Goal: Information Seeking & Learning: Learn about a topic

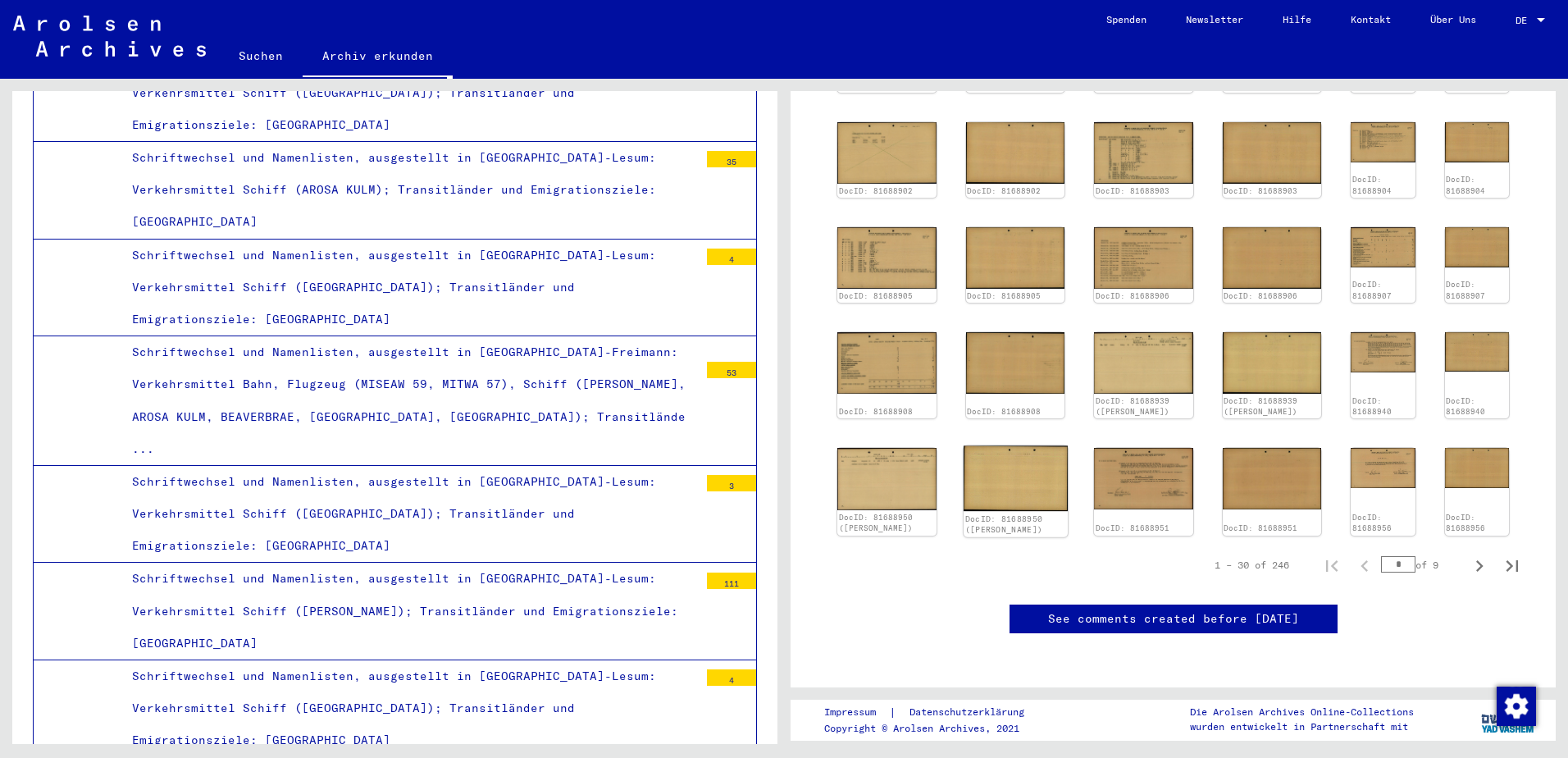
scroll to position [547, 0]
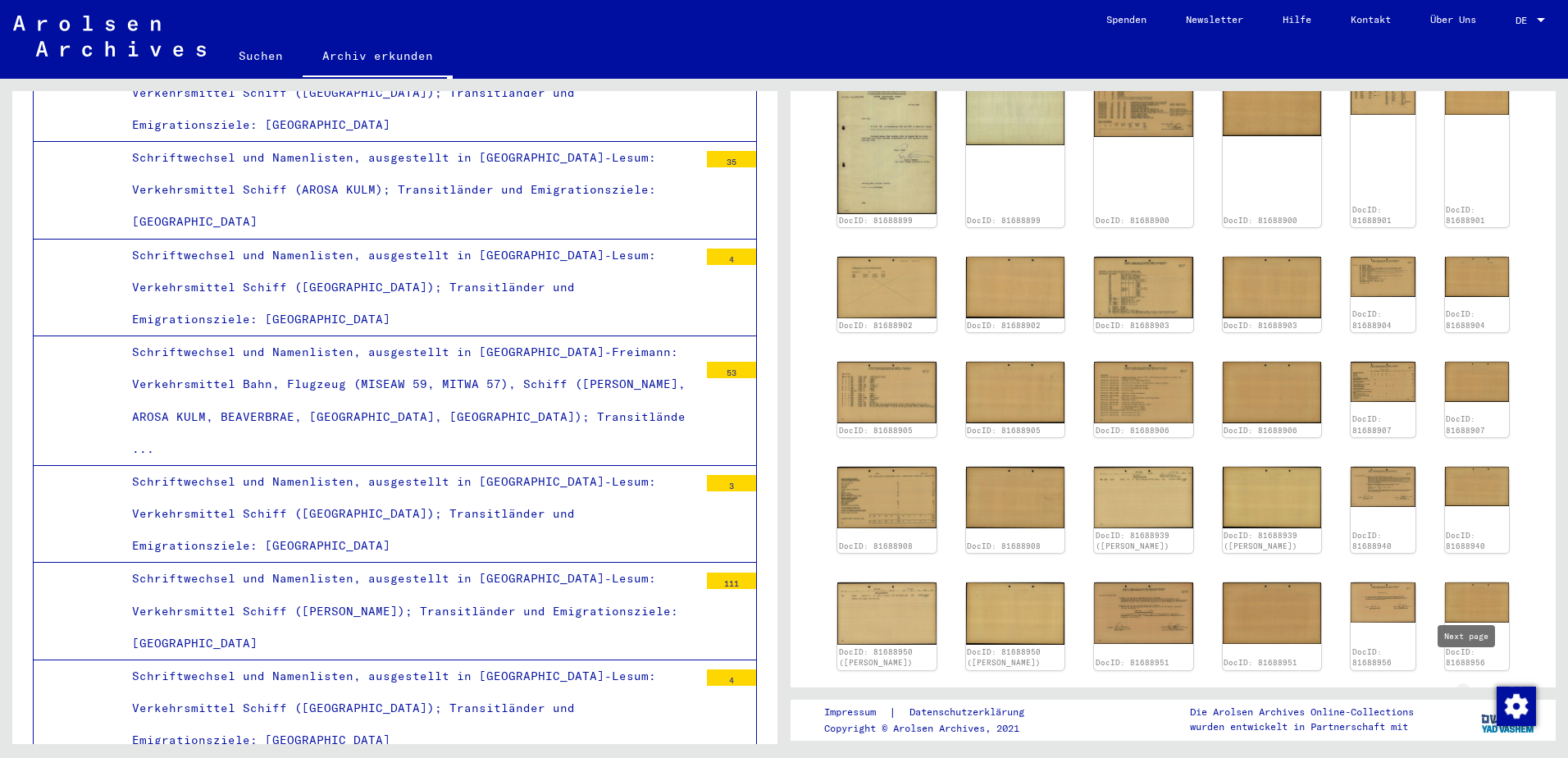
click at [1473, 689] on icon "Next page" at bounding box center [1478, 700] width 23 height 23
type input "*"
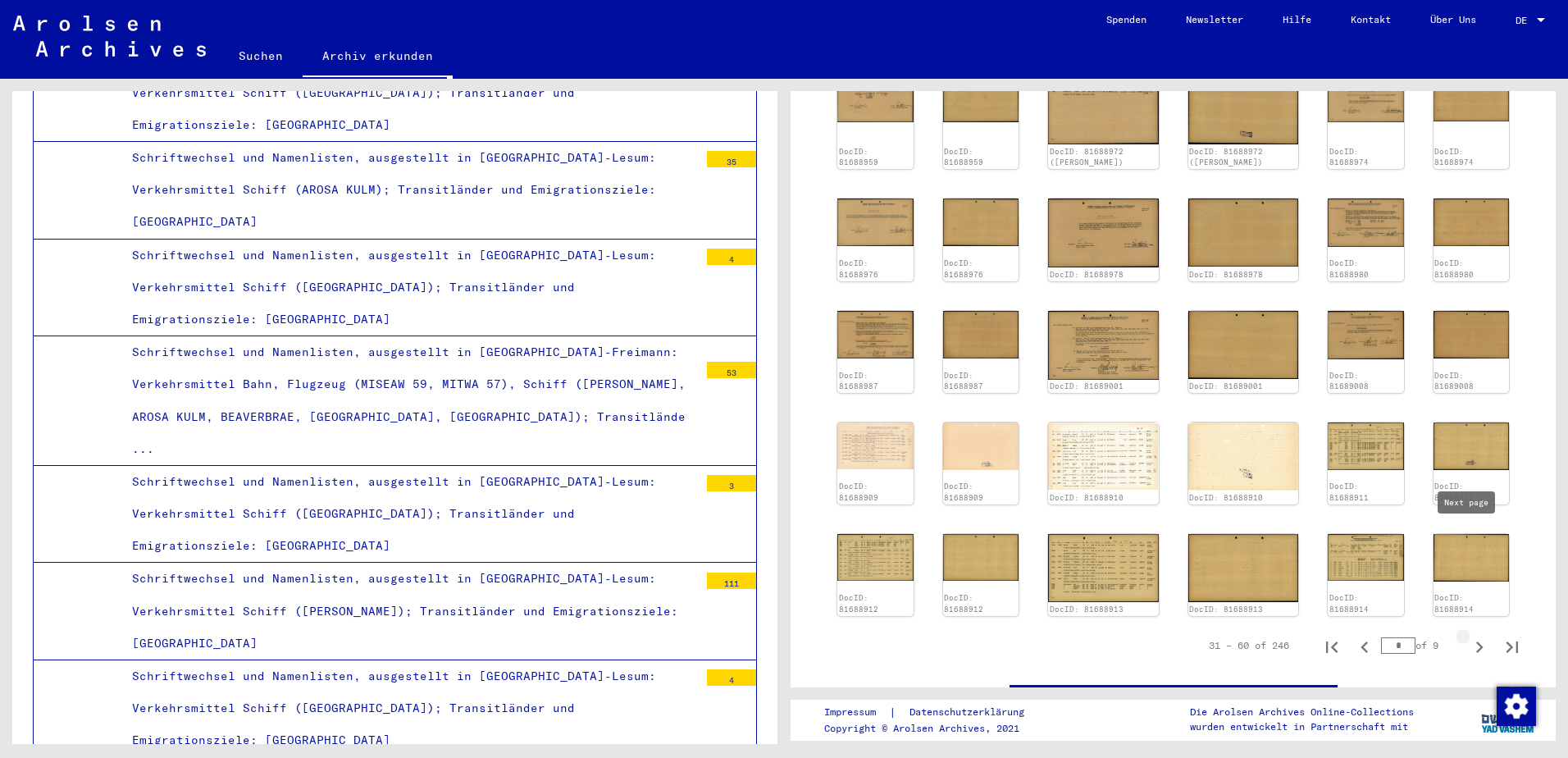
click at [1469, 636] on icon "Next page" at bounding box center [1478, 647] width 23 height 23
type input "*"
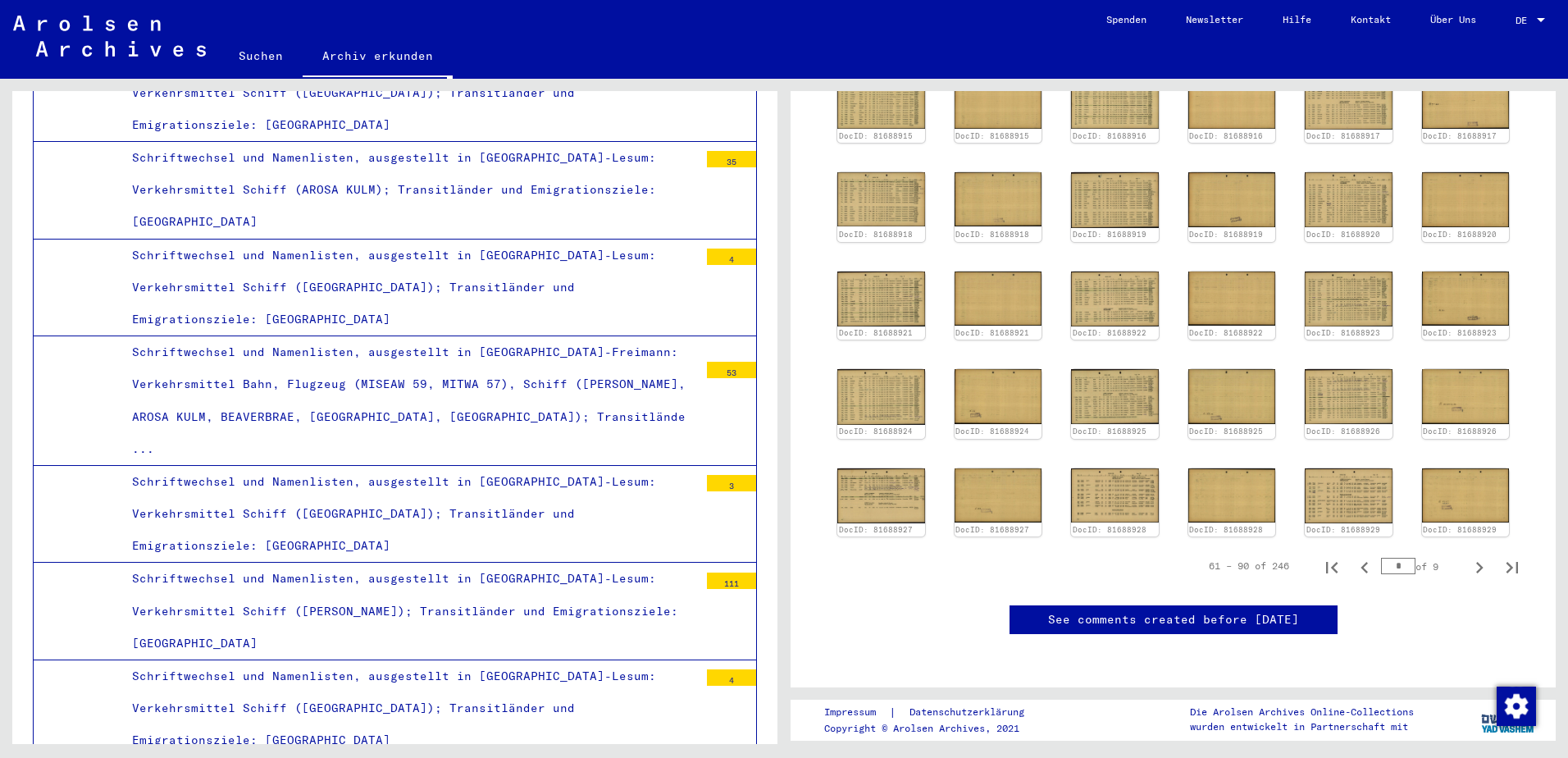
scroll to position [273, 0]
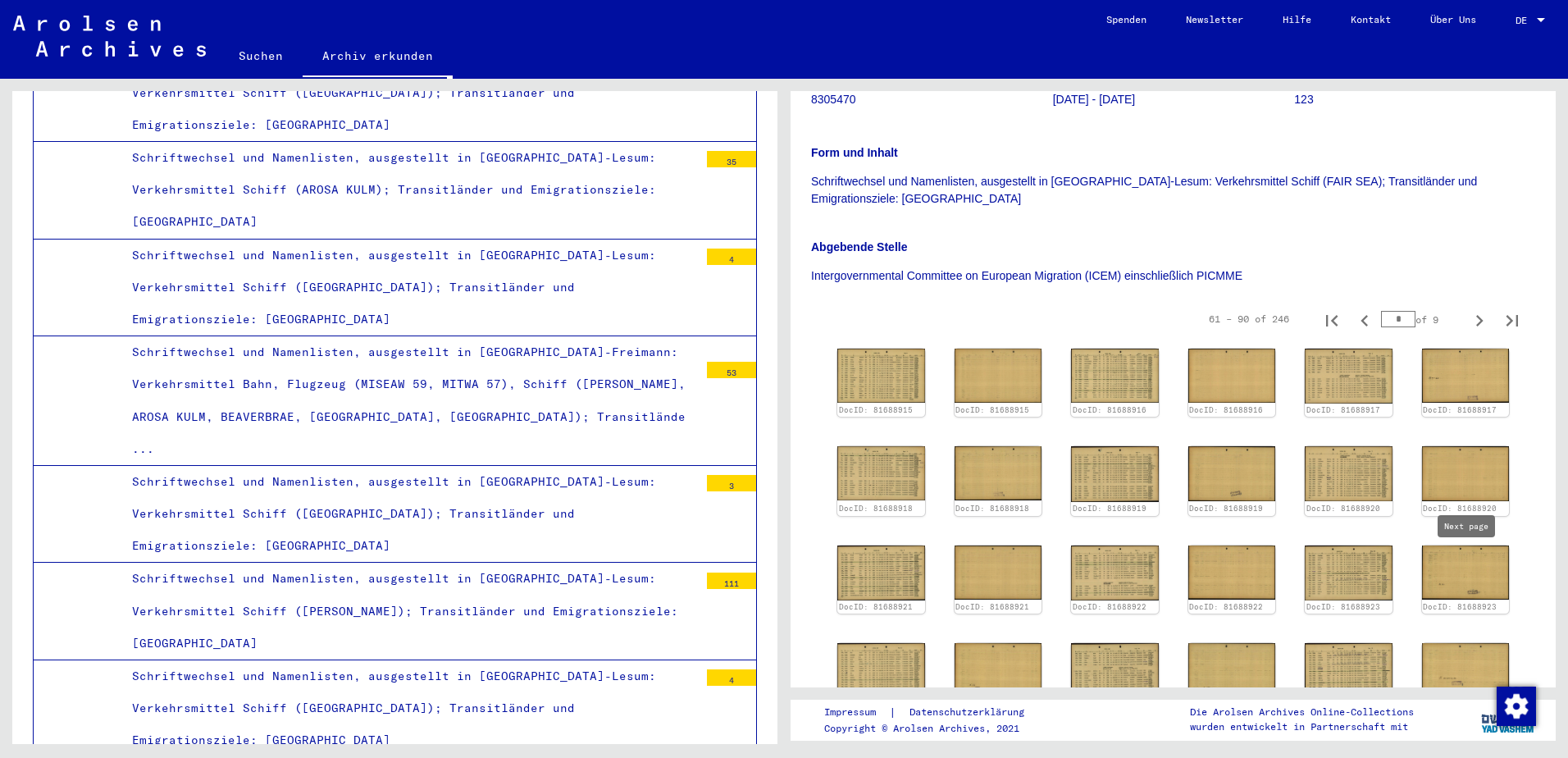
type input "*"
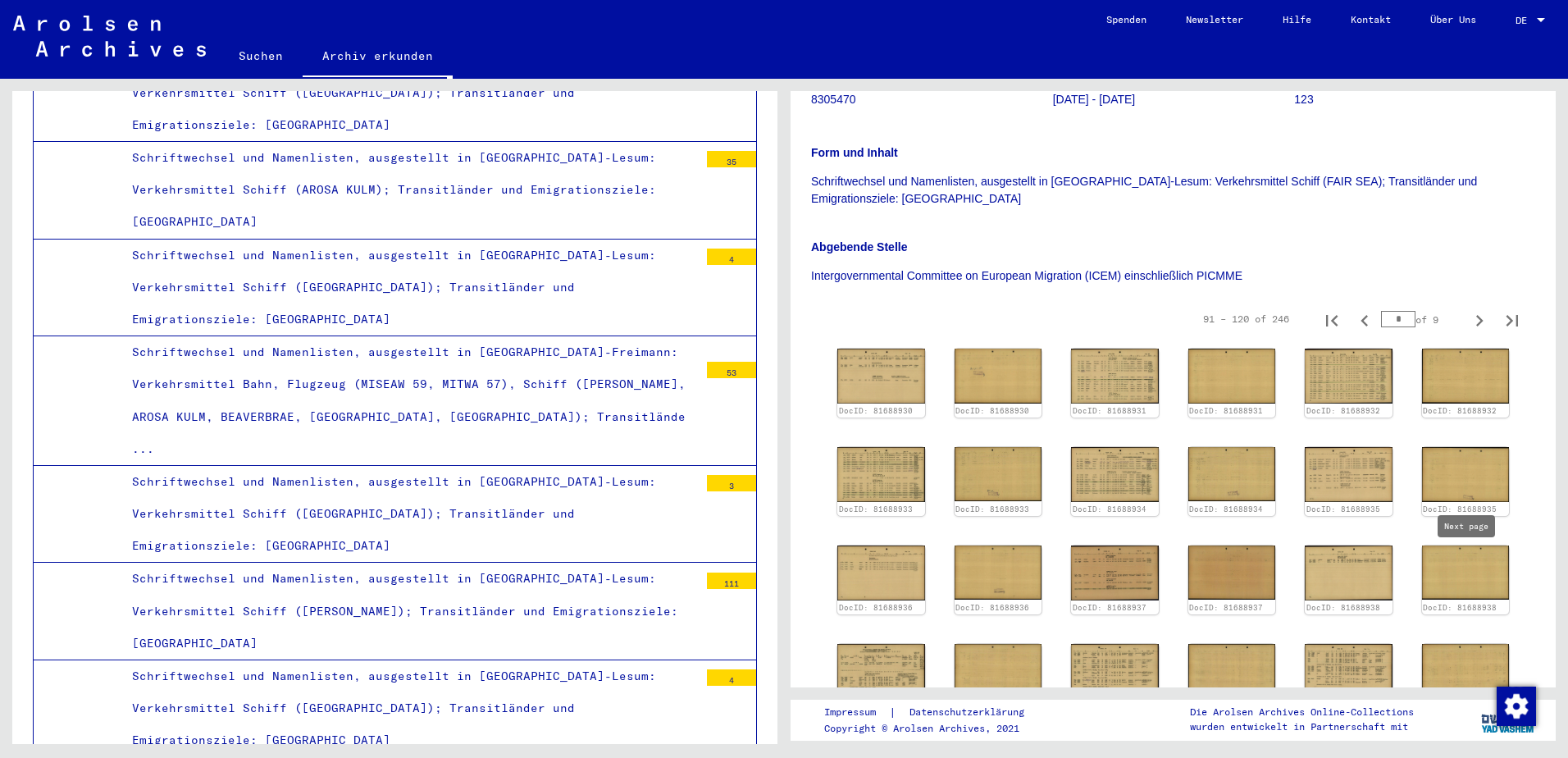
type input "*"
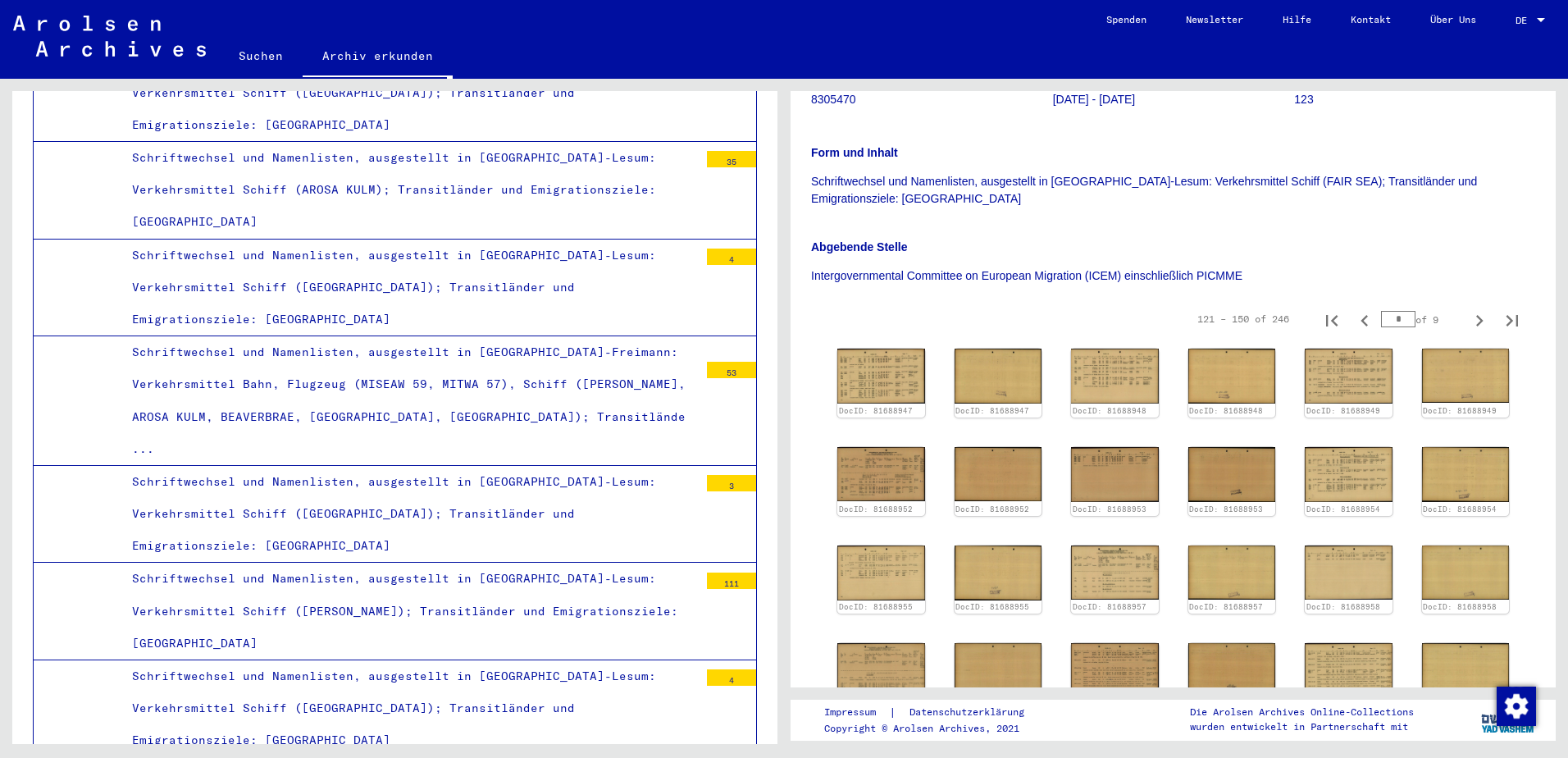
scroll to position [547, 0]
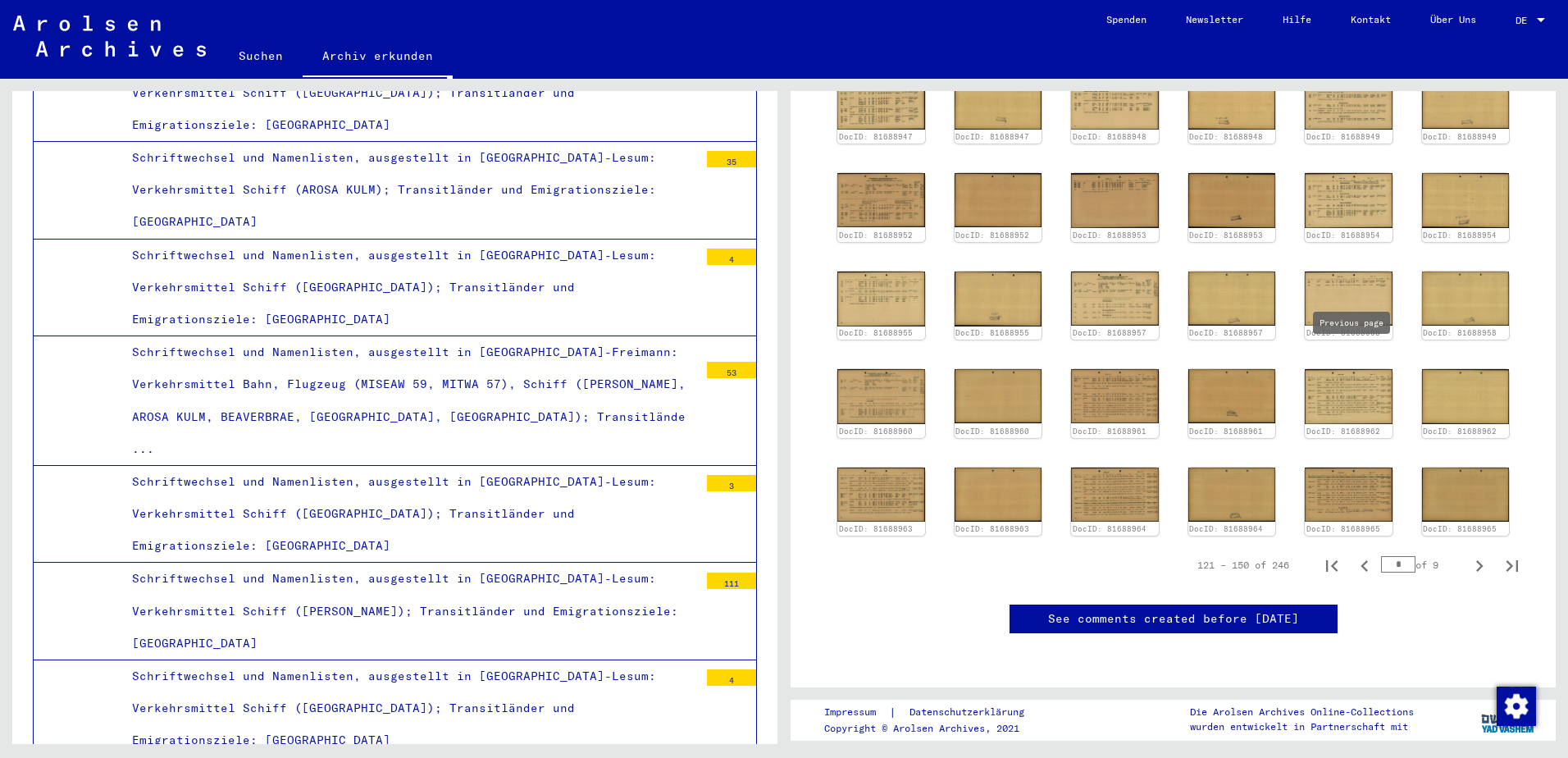
click at [1353, 554] on icon "Previous page" at bounding box center [1364, 565] width 23 height 23
type input "*"
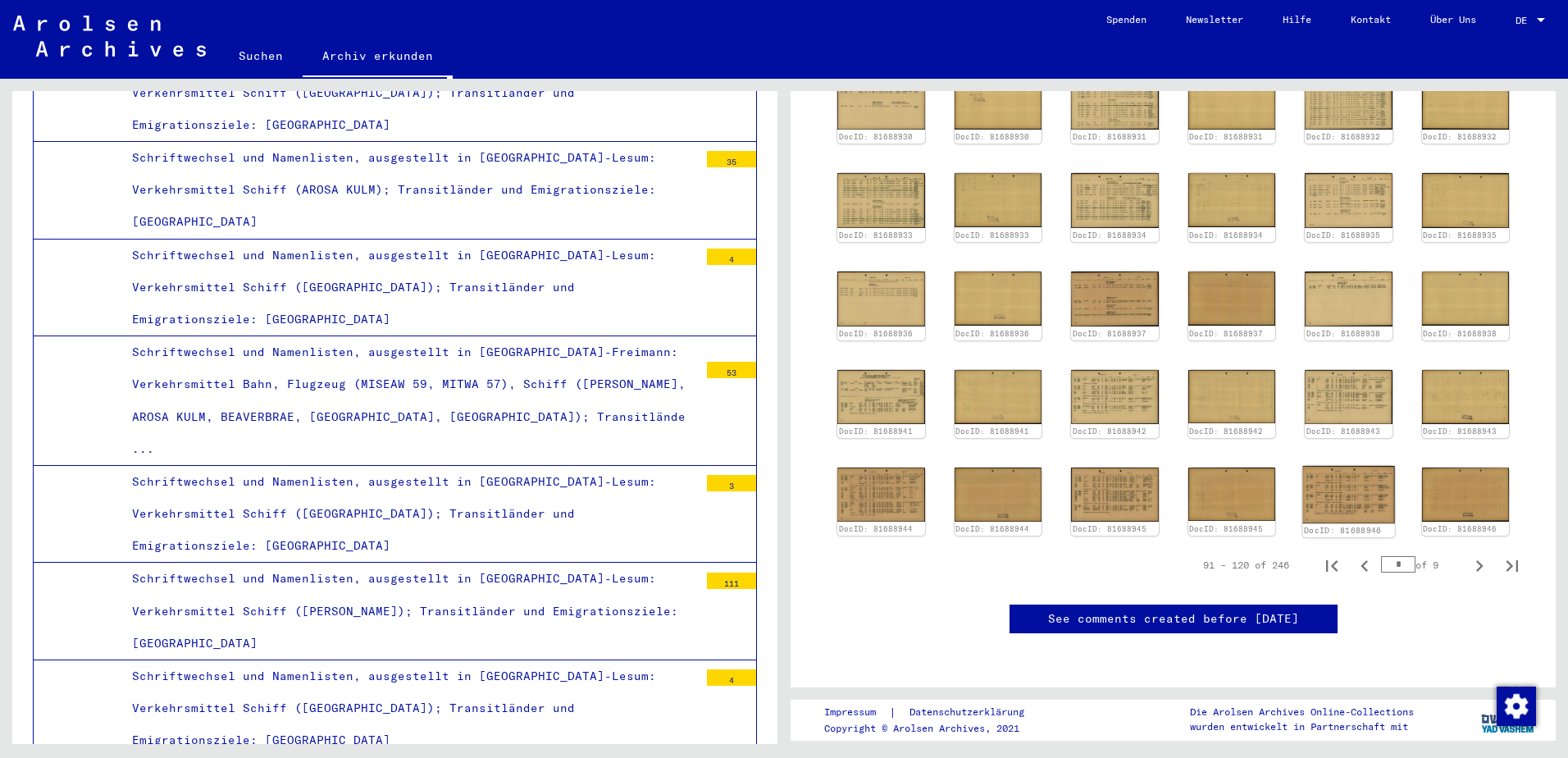
click at [1350, 501] on img at bounding box center [1348, 494] width 92 height 57
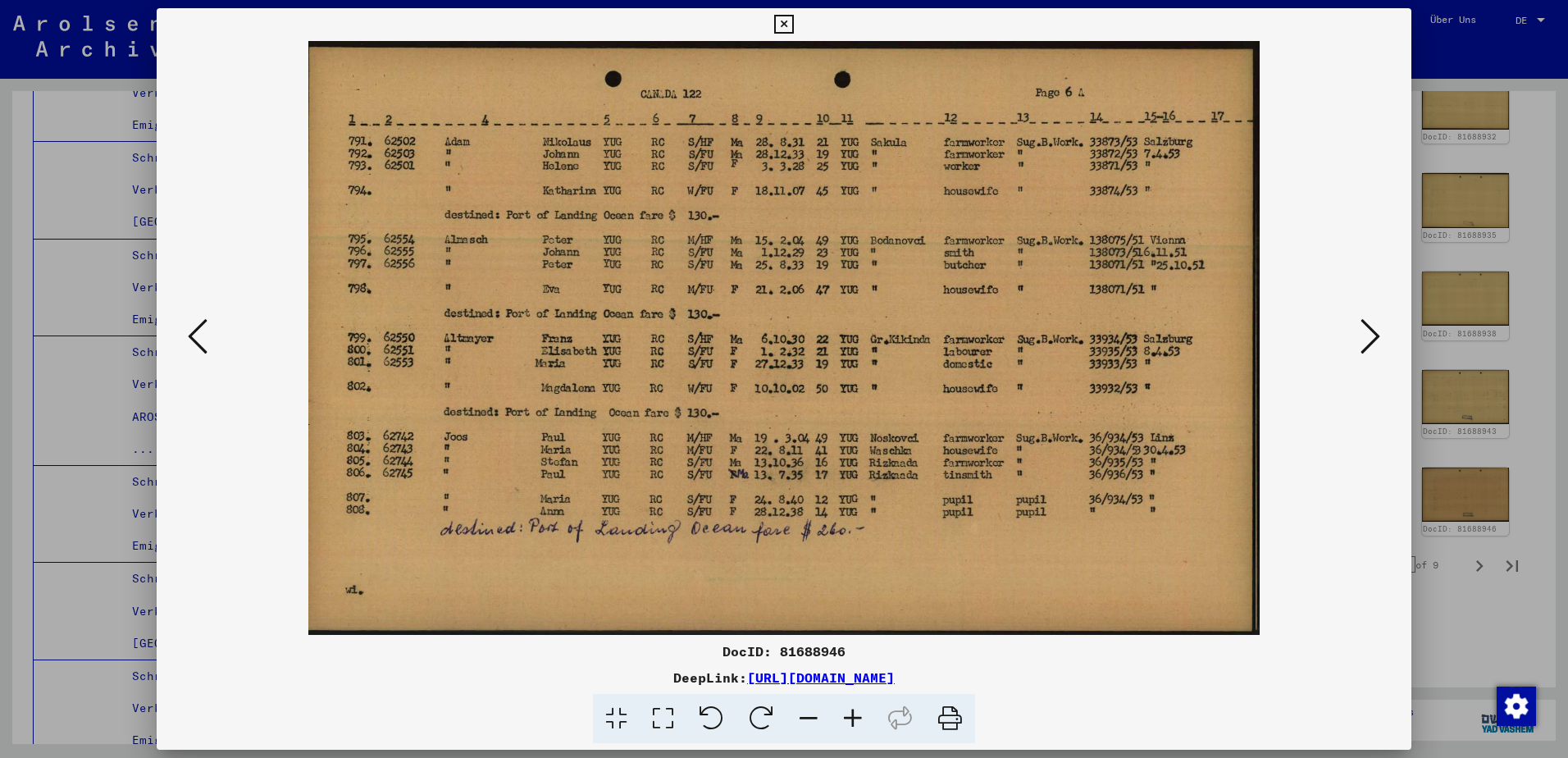
click at [1381, 341] on button at bounding box center [1370, 337] width 30 height 47
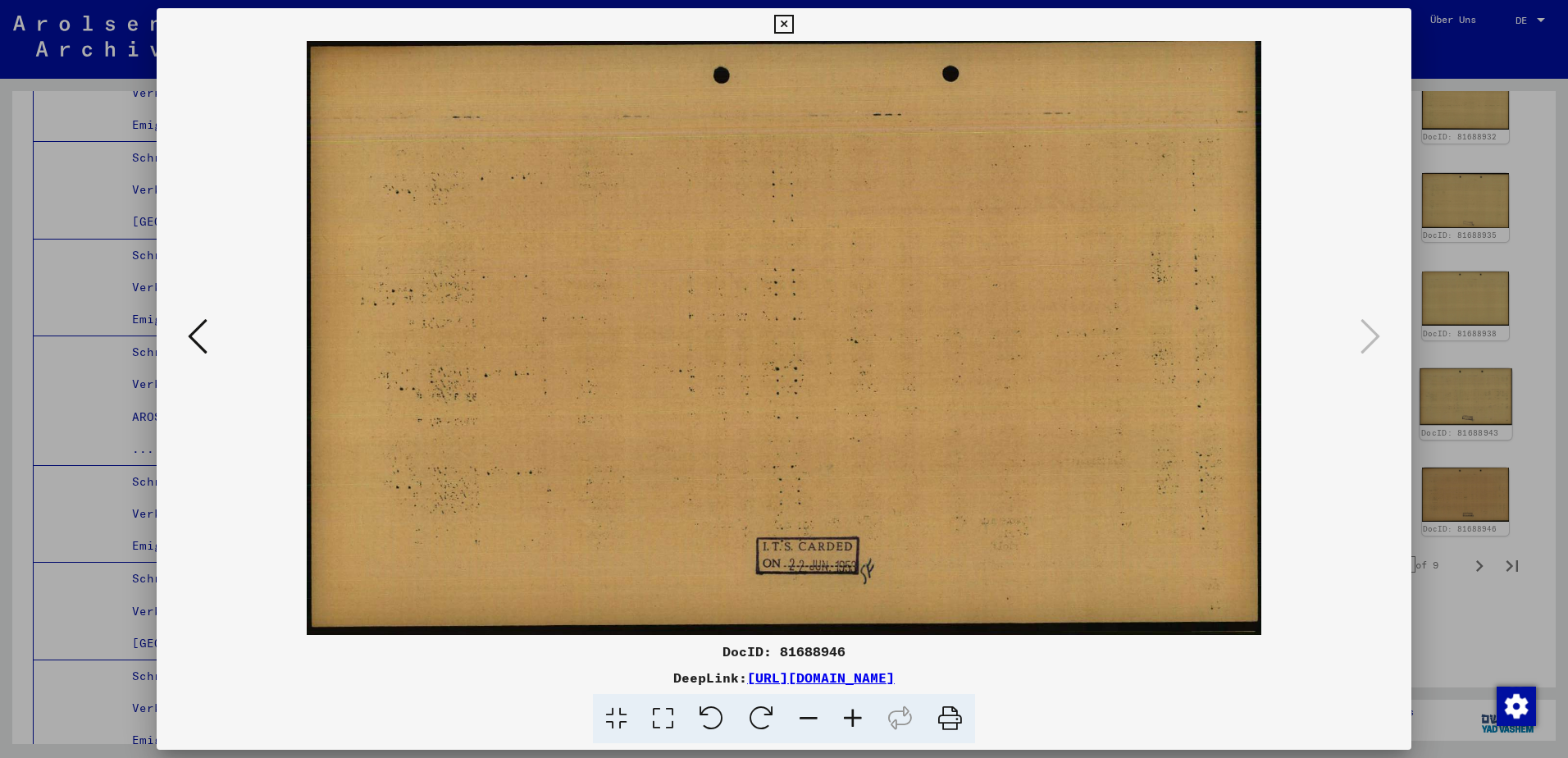
click at [1491, 389] on div at bounding box center [784, 379] width 1568 height 758
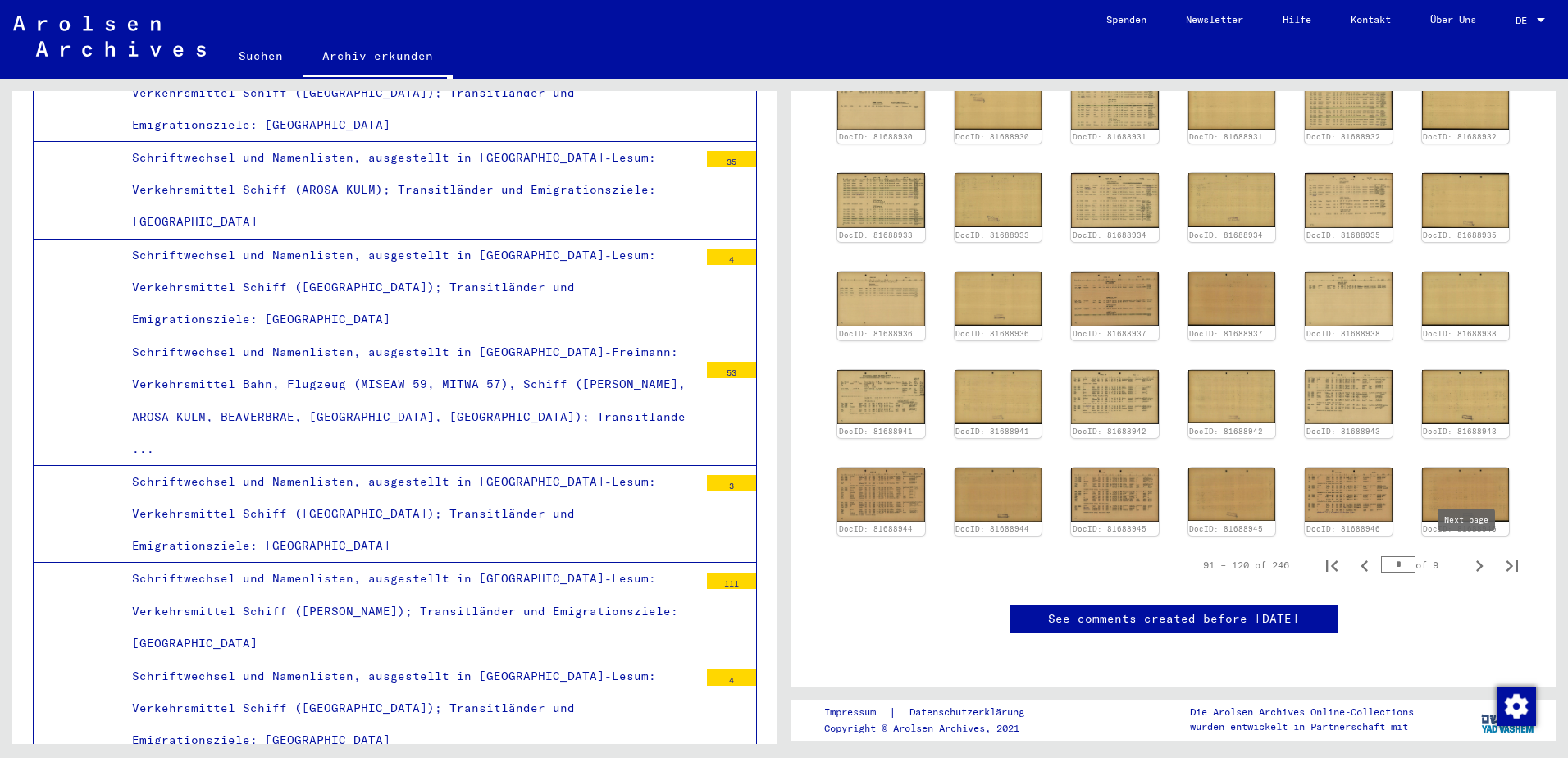
click at [1469, 556] on icon "Next page" at bounding box center [1478, 565] width 23 height 23
type input "*"
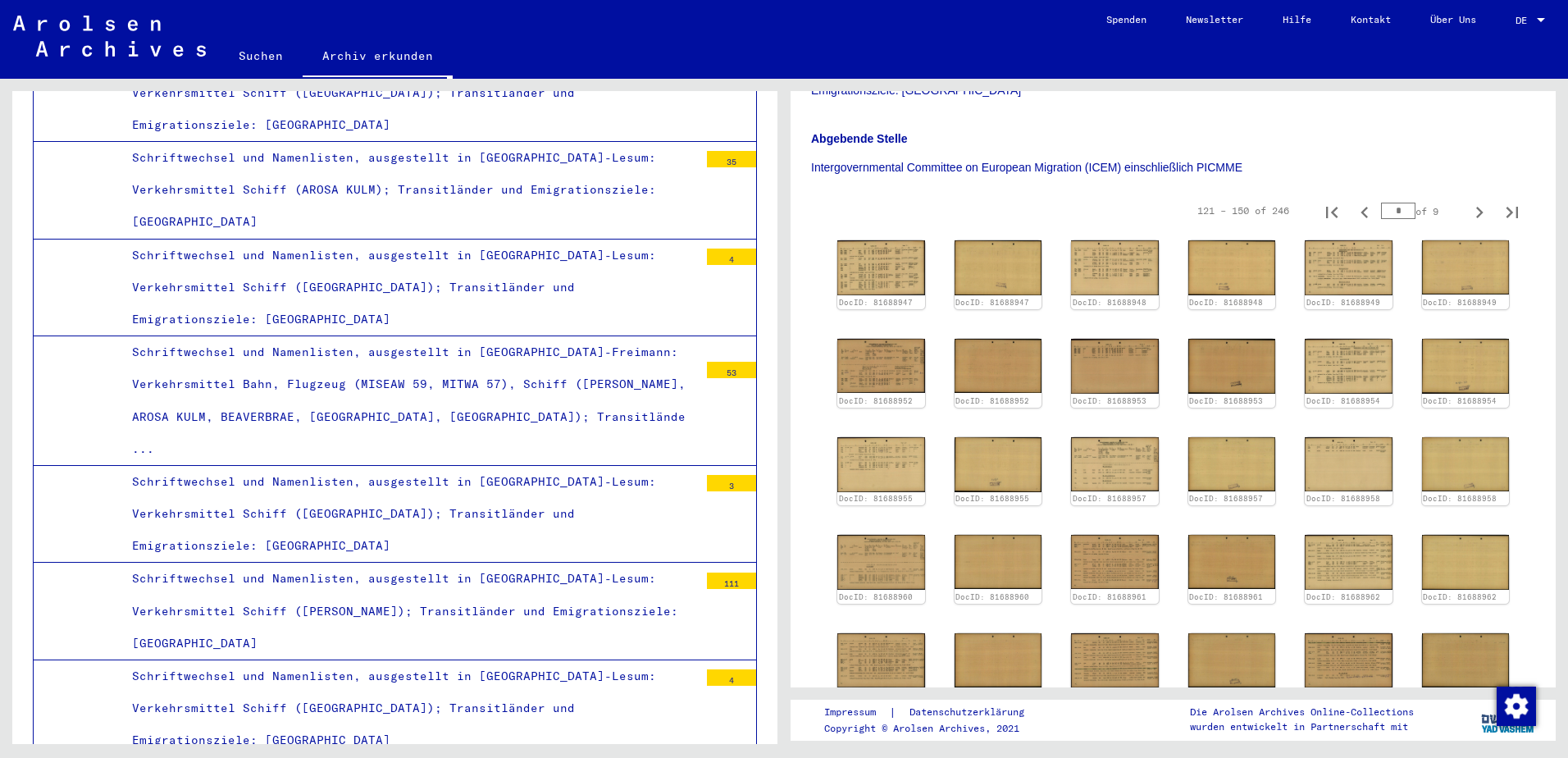
scroll to position [273, 0]
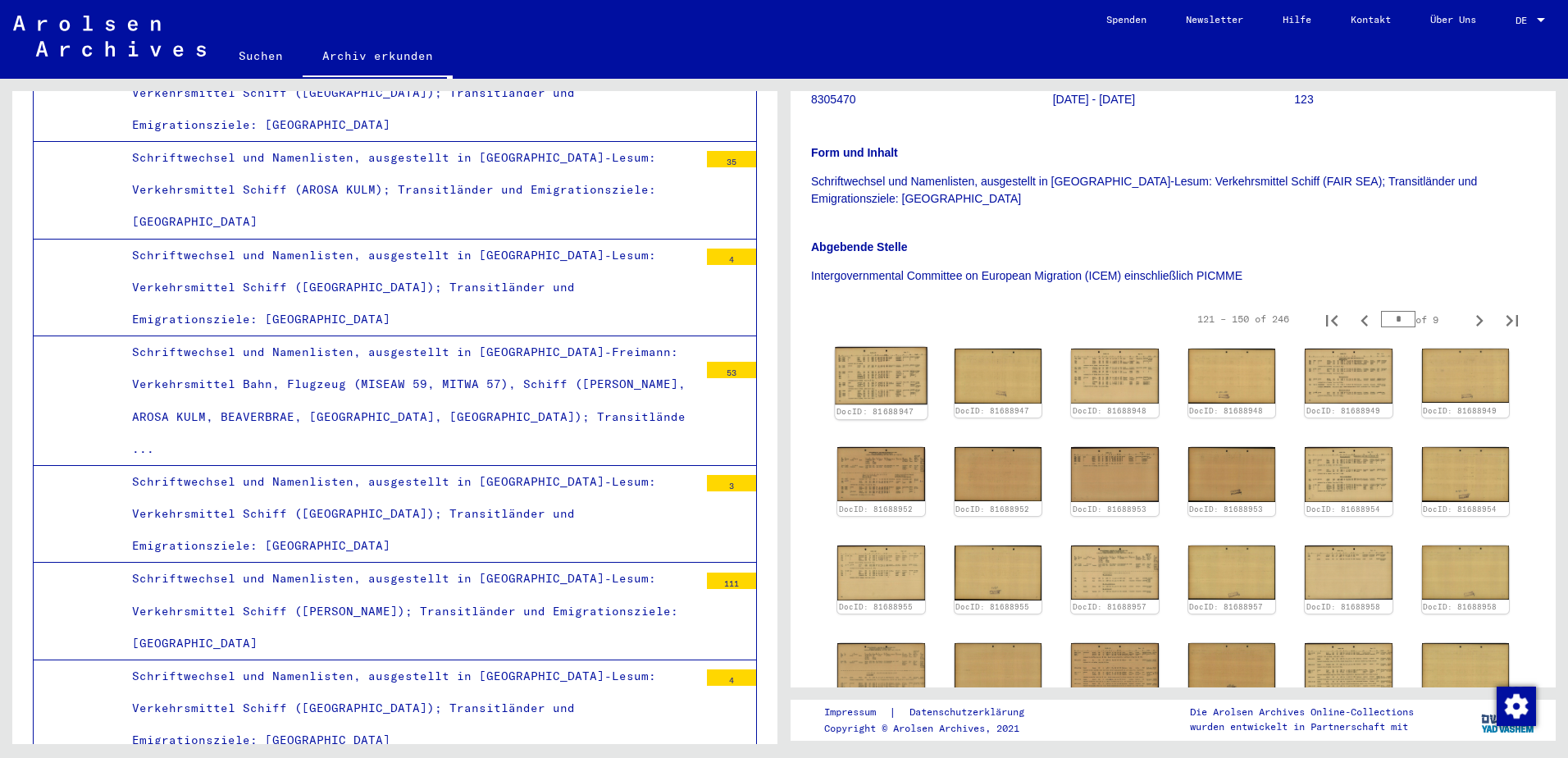
click at [874, 379] on img at bounding box center [881, 375] width 92 height 57
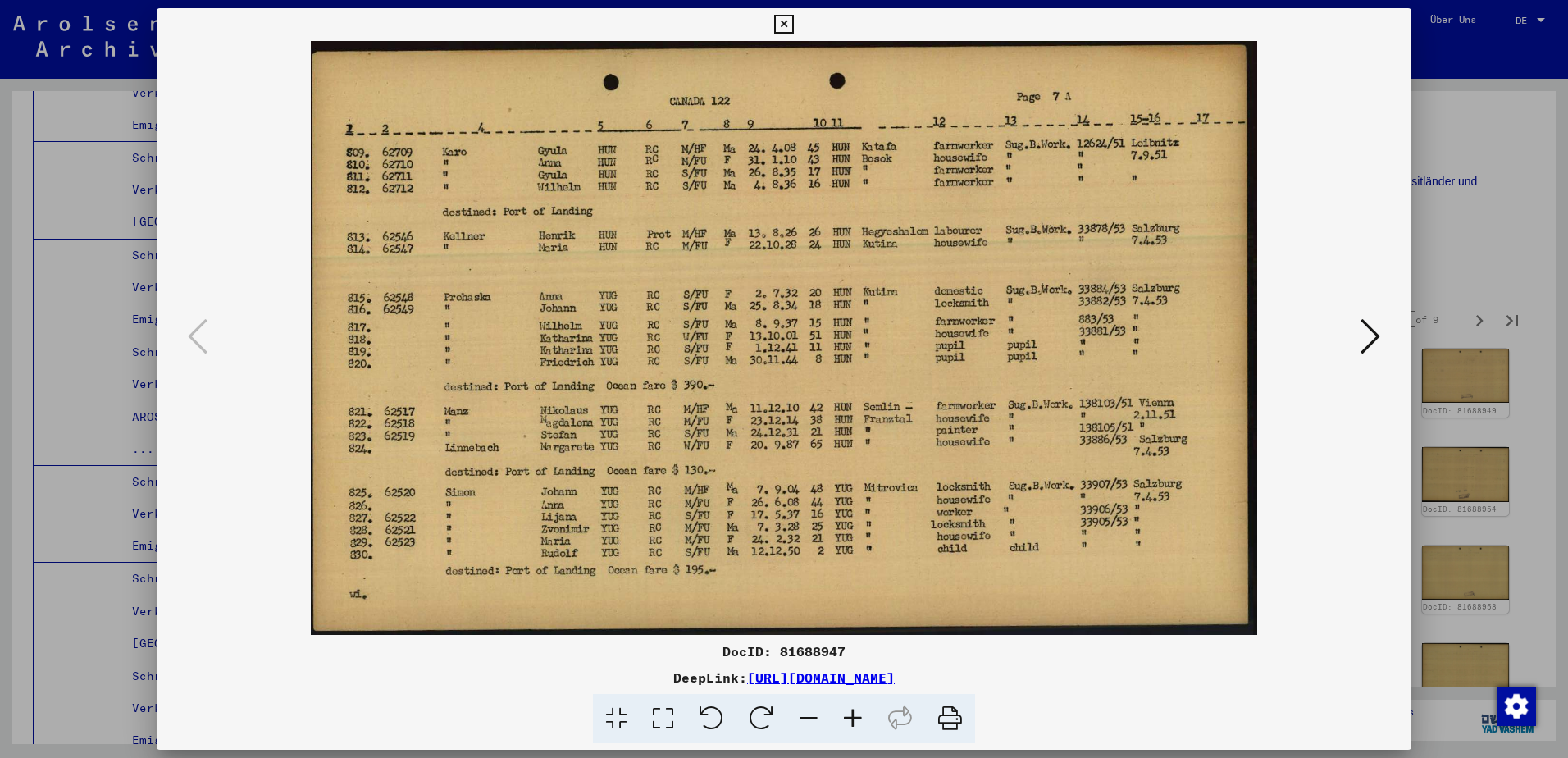
click at [1478, 186] on div at bounding box center [784, 379] width 1568 height 758
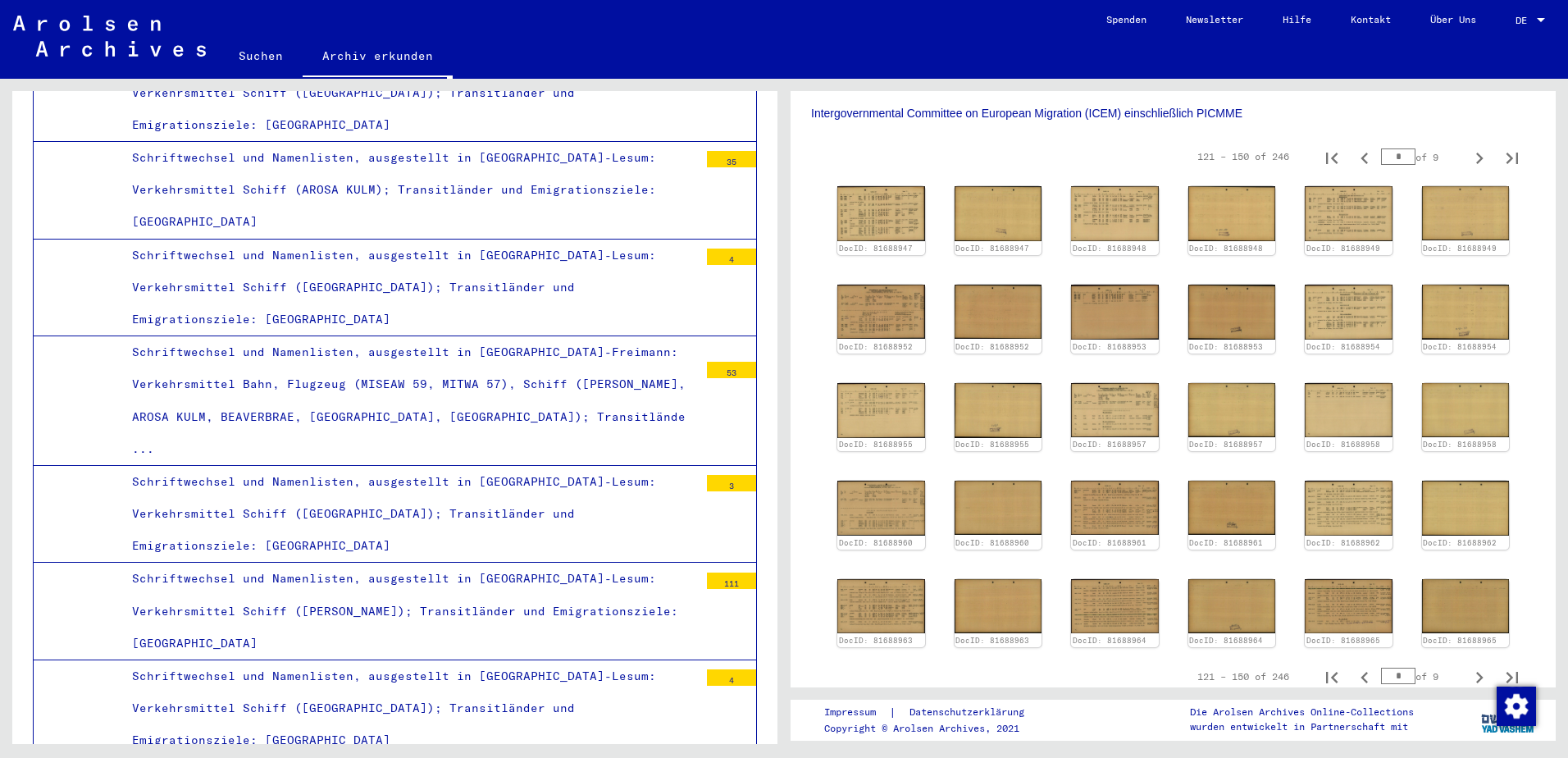
scroll to position [547, 0]
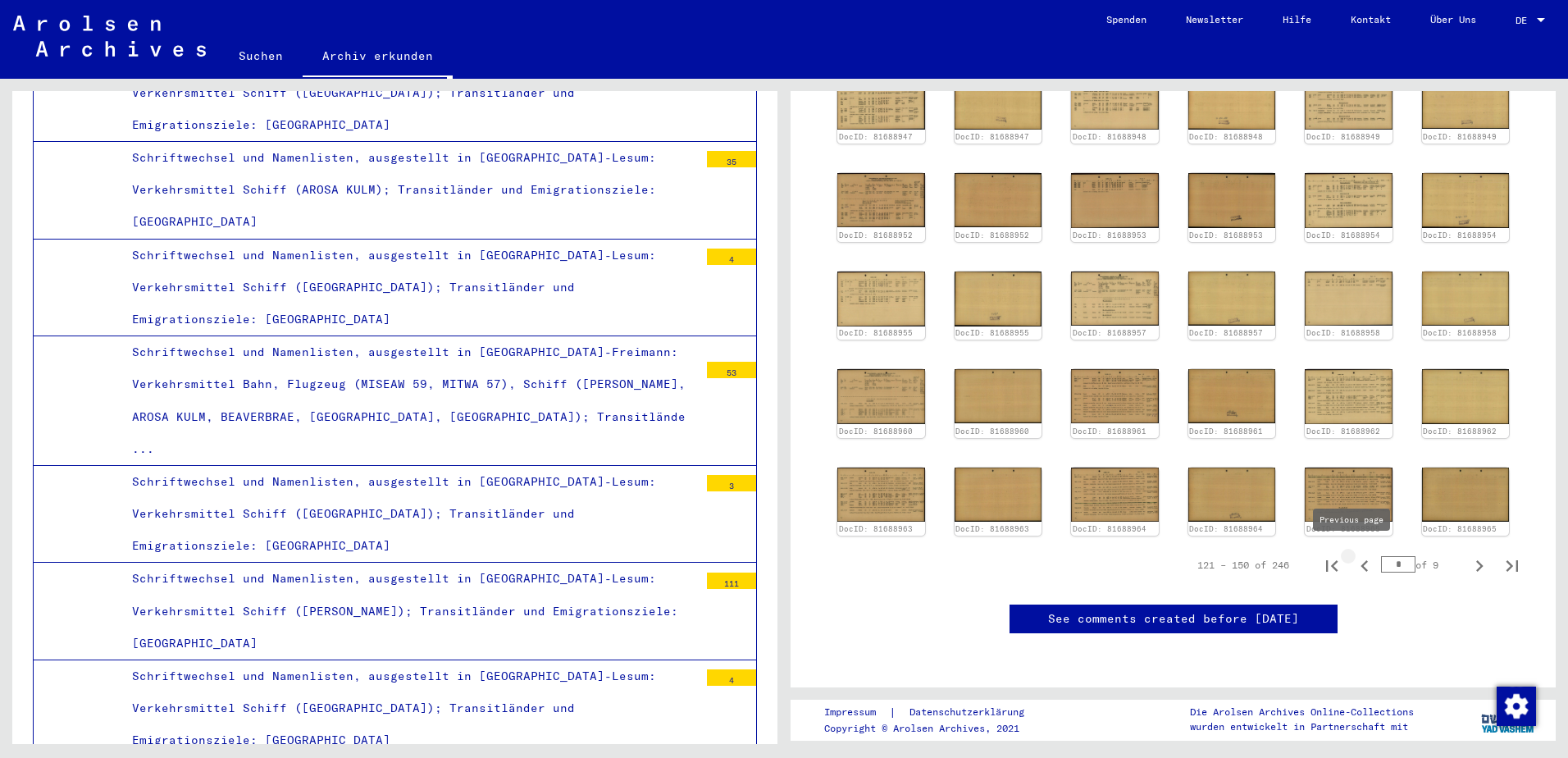
click at [1353, 559] on icon "Previous page" at bounding box center [1364, 565] width 23 height 23
type input "*"
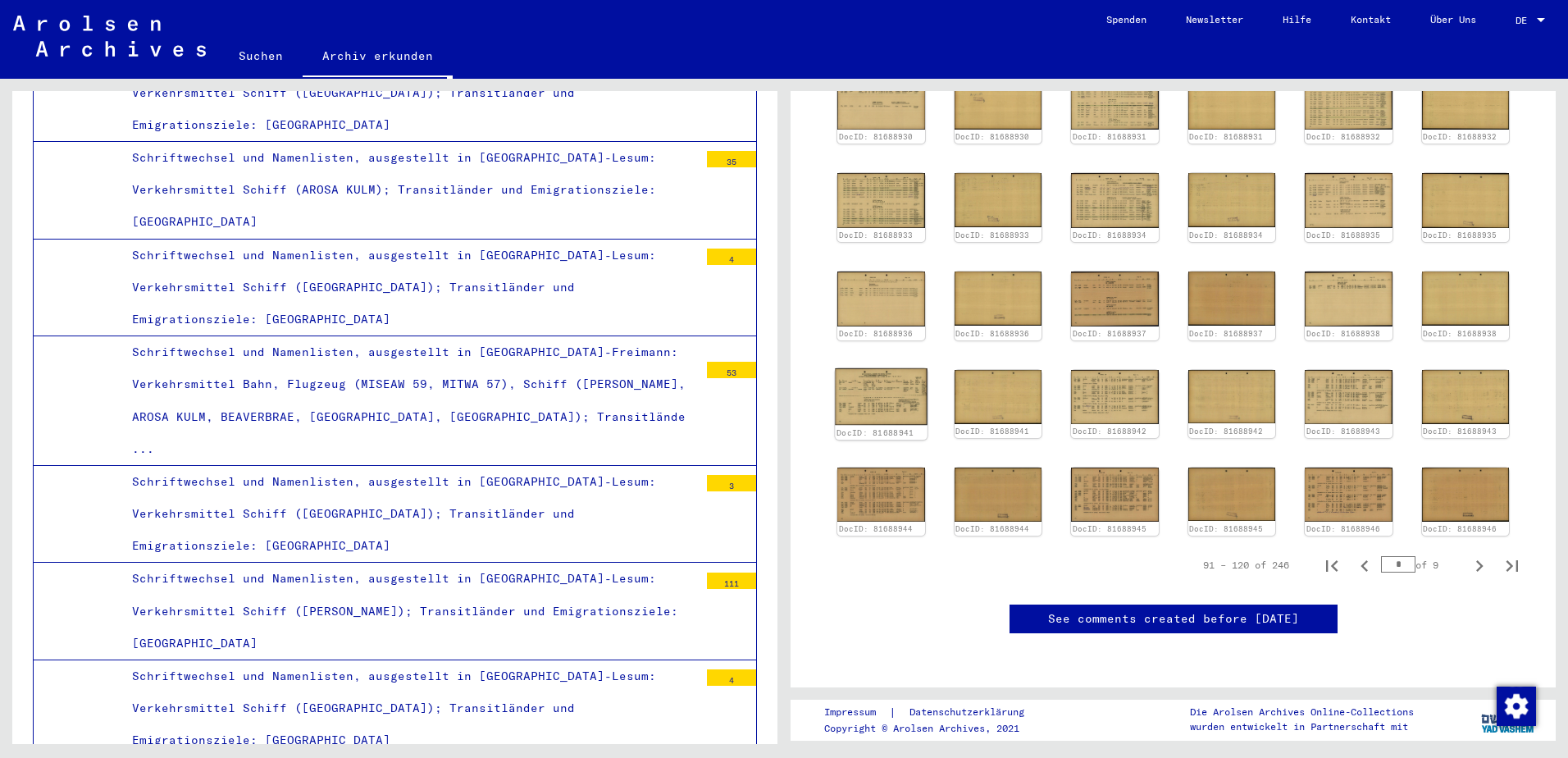
click at [875, 382] on img at bounding box center [881, 396] width 92 height 57
